Goal: Transaction & Acquisition: Purchase product/service

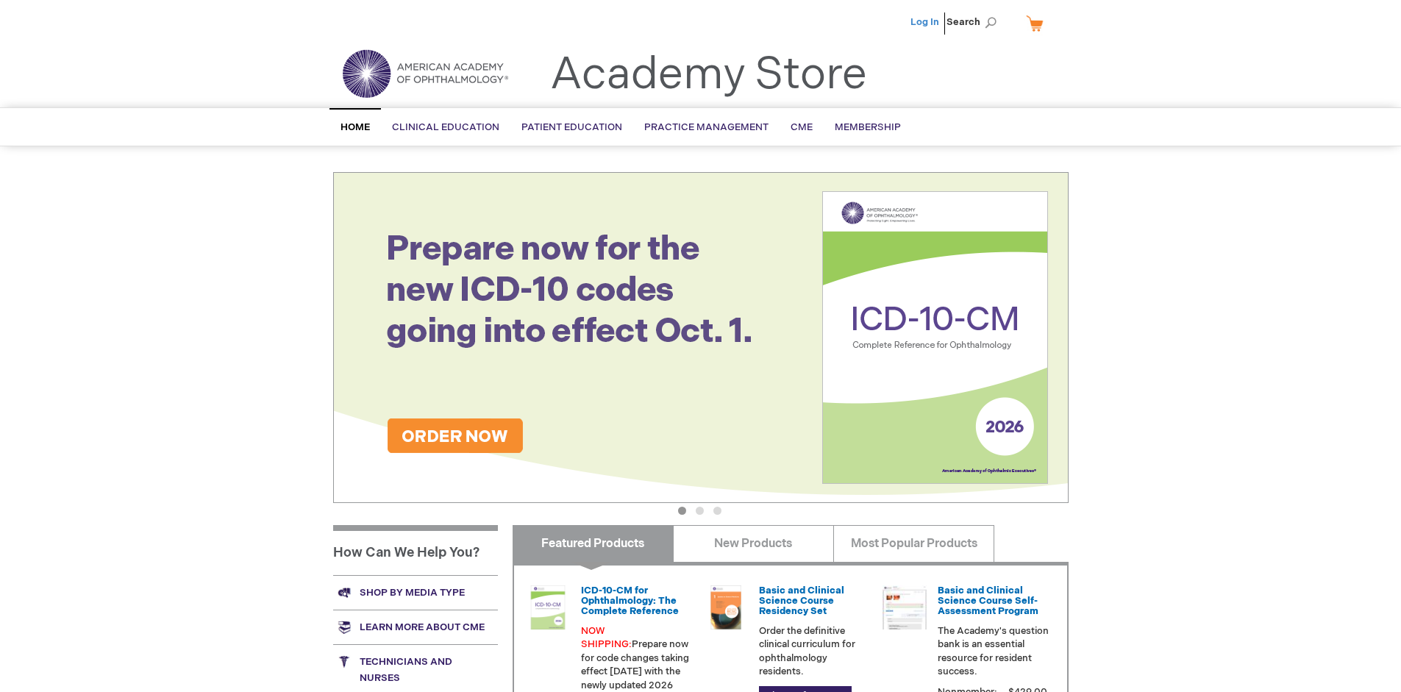
click at [926, 22] on link "Log In" at bounding box center [925, 22] width 29 height 12
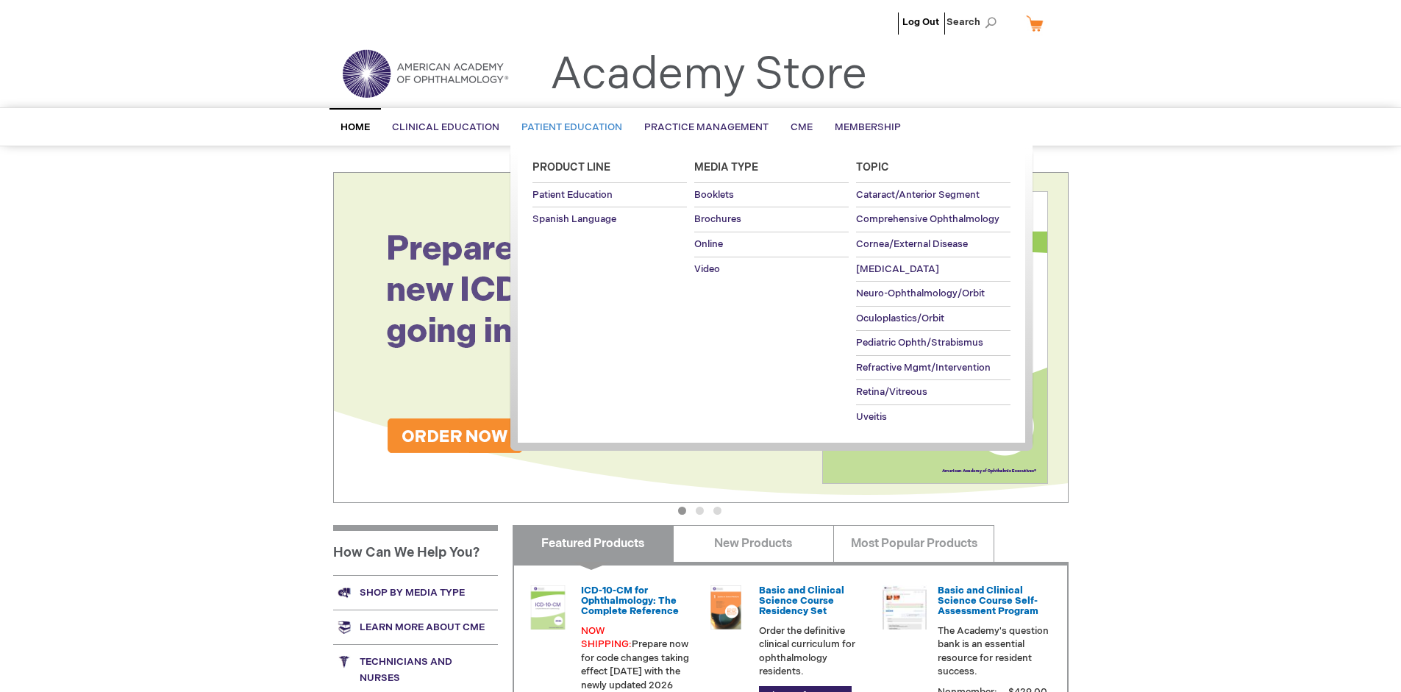
click at [568, 127] on span "Patient Education" at bounding box center [572, 127] width 101 height 12
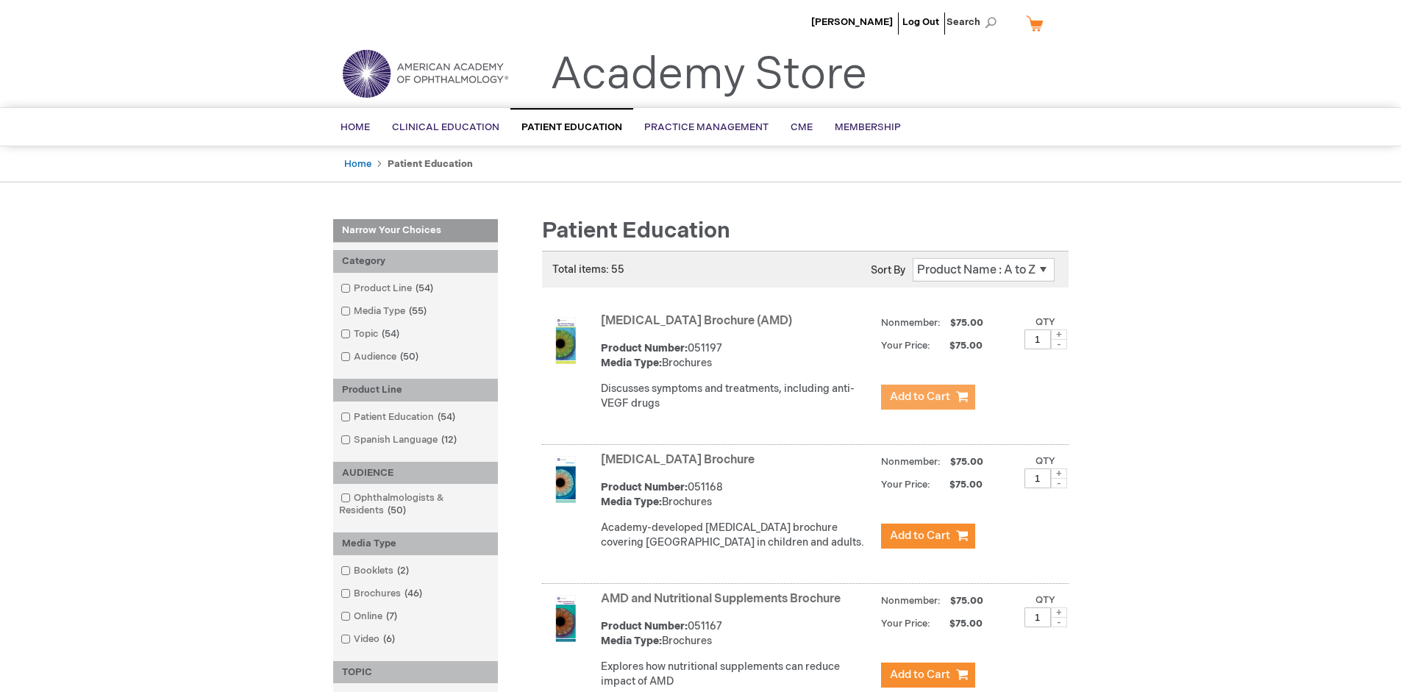
click at [928, 397] on span "Add to Cart" at bounding box center [920, 397] width 60 height 14
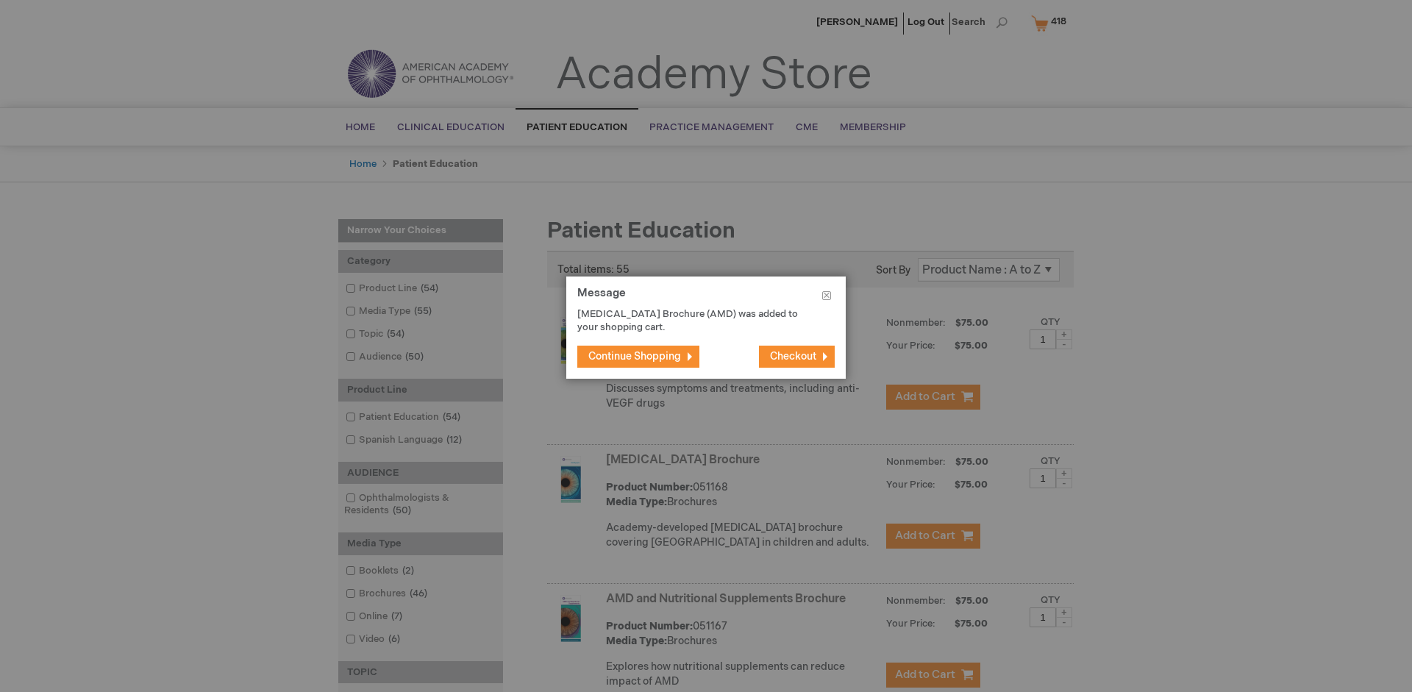
click at [635, 356] on span "Continue Shopping" at bounding box center [634, 356] width 93 height 13
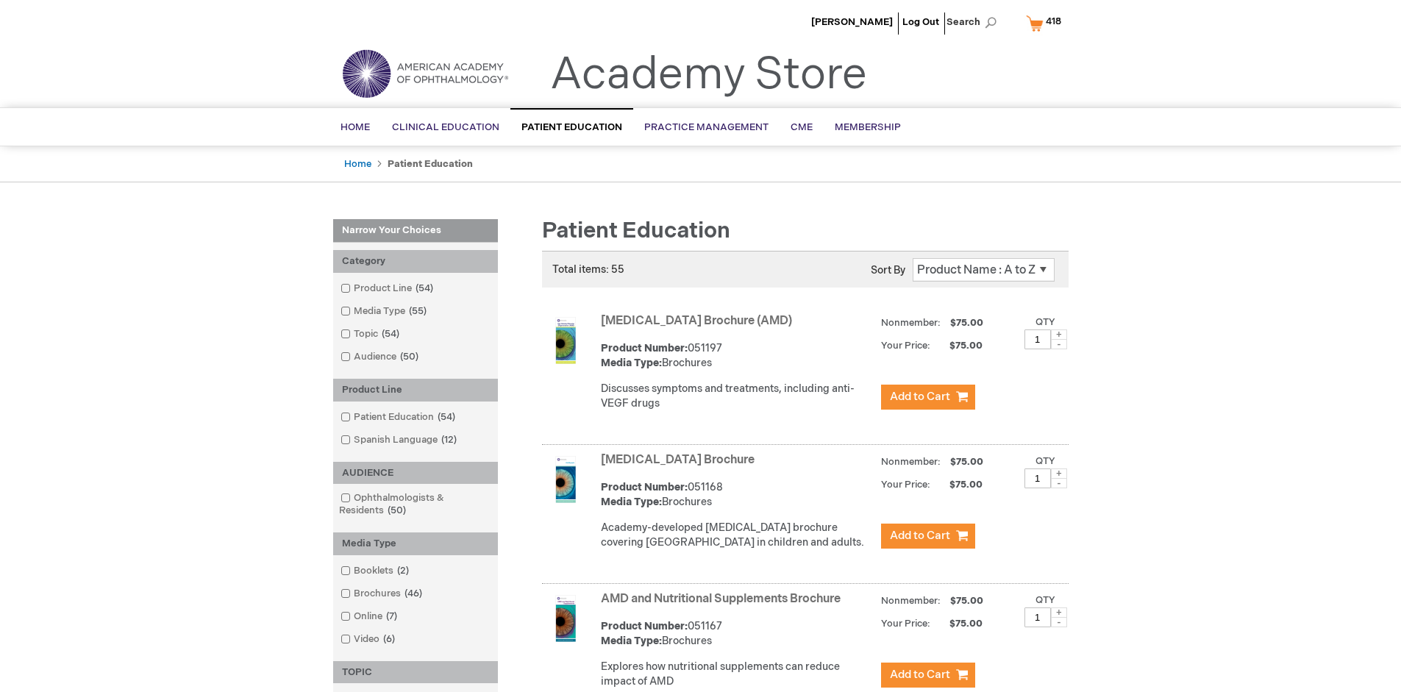
click at [724, 606] on link "AMD and Nutritional Supplements Brochure" at bounding box center [721, 599] width 240 height 14
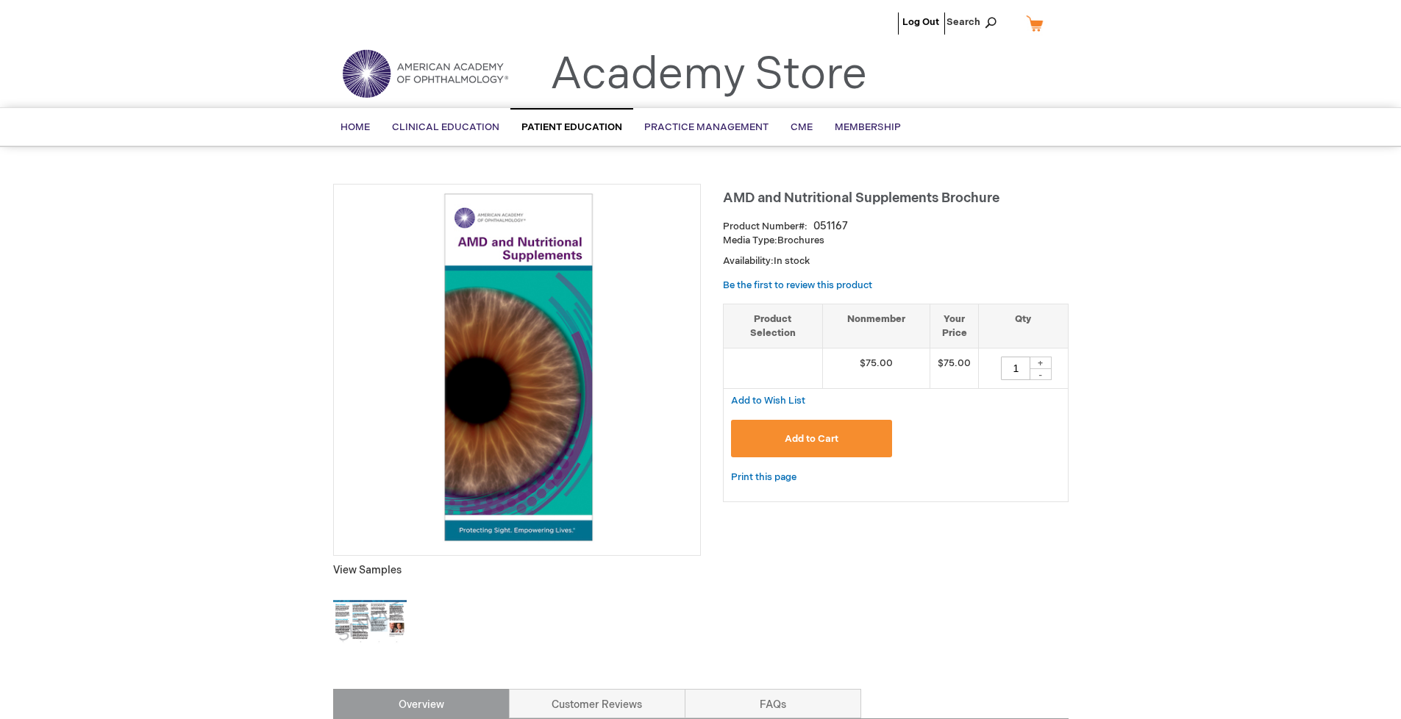
click at [811, 439] on span "Add to Cart" at bounding box center [812, 439] width 54 height 12
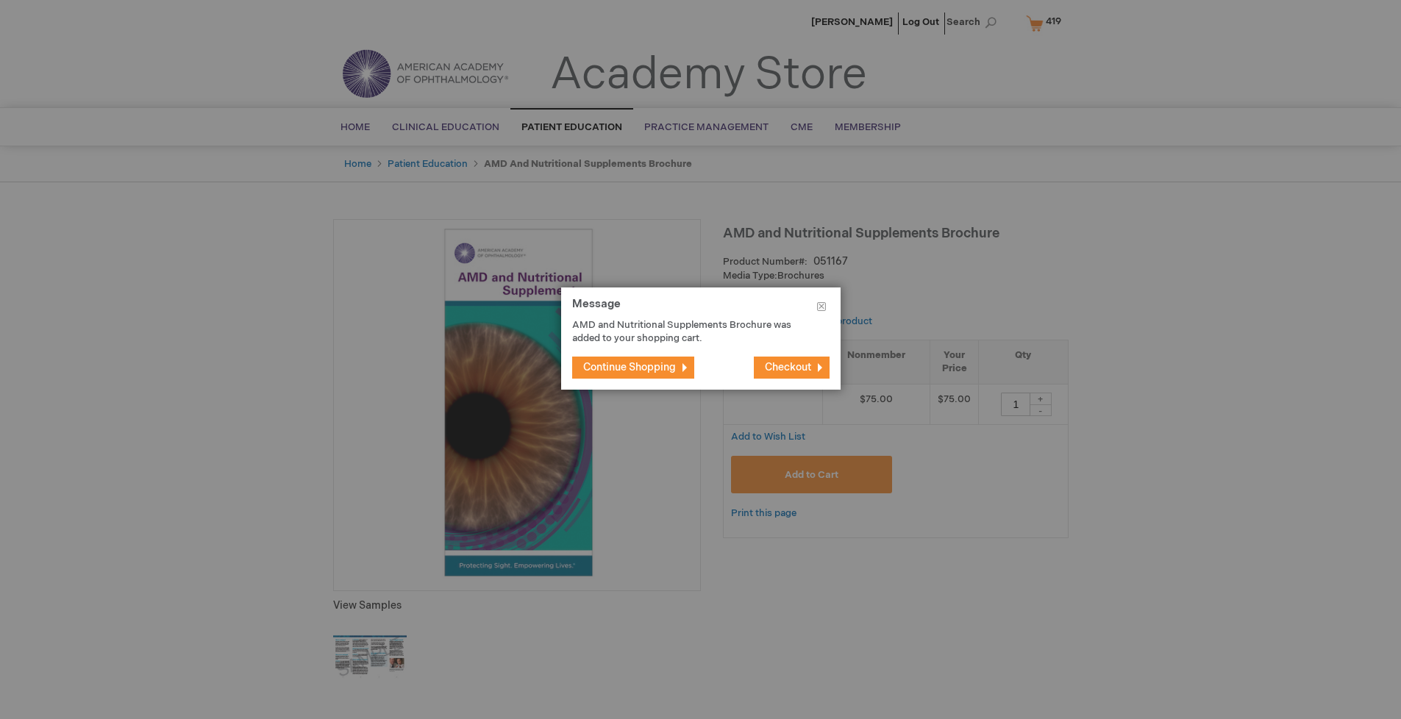
type input "1"
